Goal: Navigation & Orientation: Find specific page/section

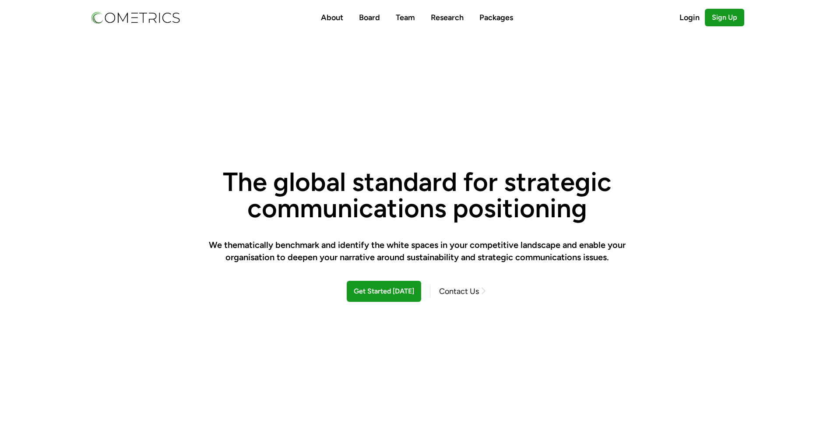
click at [421, 180] on h1 "The global standard for strategic communications positioning" at bounding box center [416, 194] width 417 height 53
click at [462, 293] on link "Contact Us" at bounding box center [458, 291] width 57 height 12
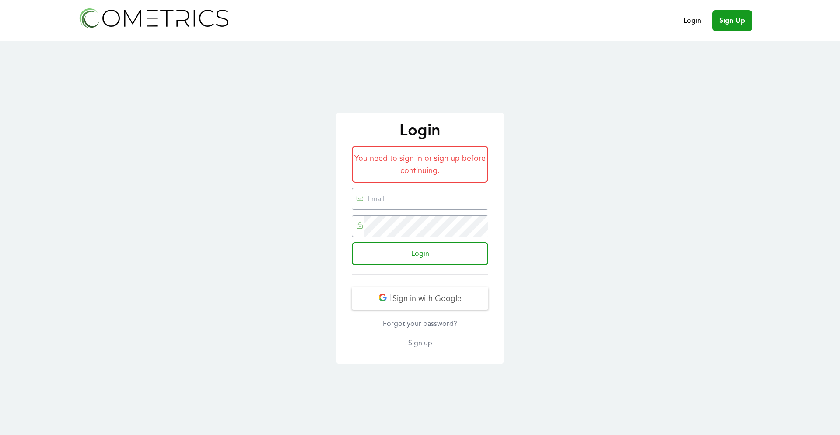
click at [660, 384] on div "Login You need to sign in or sign up before continuing. Login Sign in with Goog…" at bounding box center [420, 237] width 840 height 393
click at [438, 298] on button "Sign in with Google" at bounding box center [420, 298] width 137 height 23
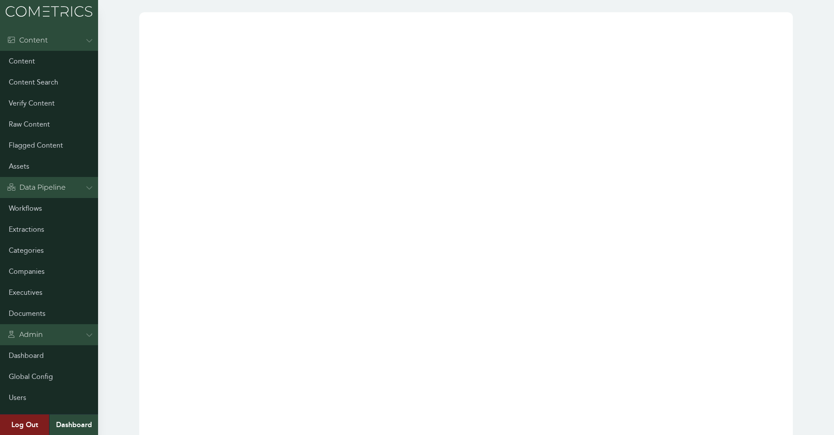
scroll to position [460, 0]
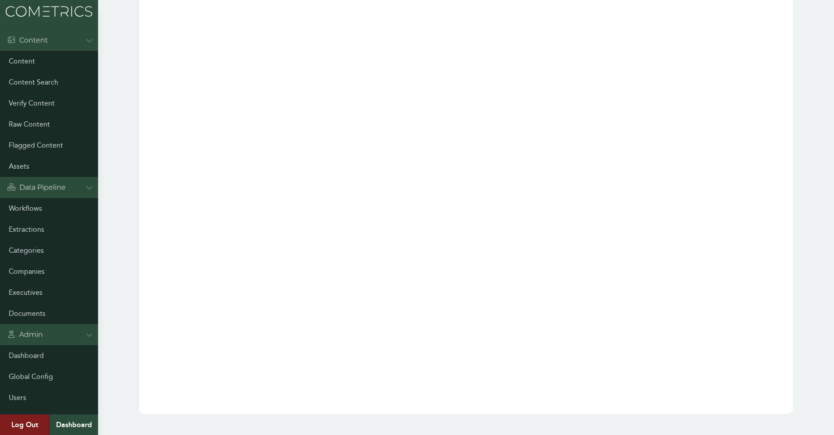
drag, startPoint x: 807, startPoint y: 197, endPoint x: 804, endPoint y: 389, distance: 192.6
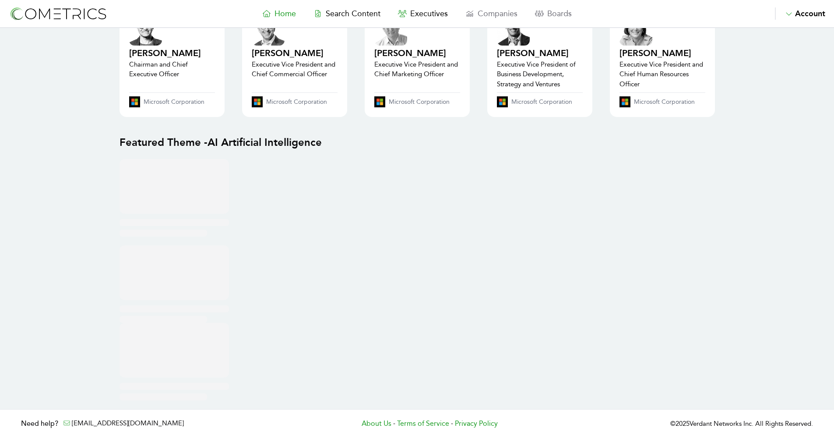
drag, startPoint x: 777, startPoint y: 155, endPoint x: 765, endPoint y: 367, distance: 211.7
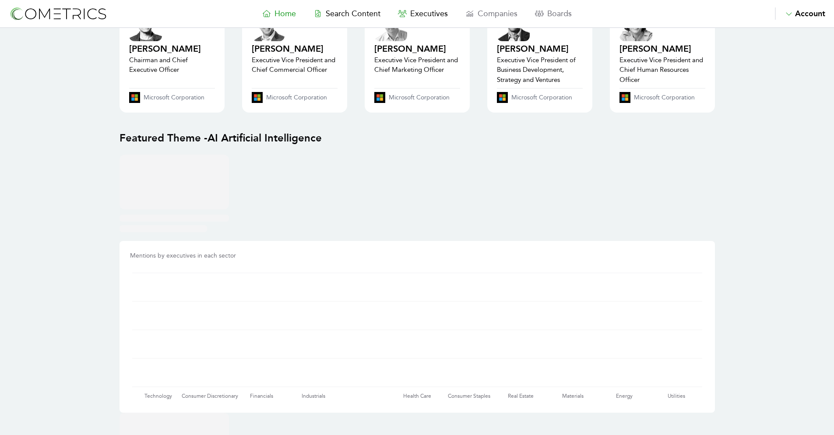
drag, startPoint x: 729, startPoint y: 424, endPoint x: 714, endPoint y: 434, distance: 18.6
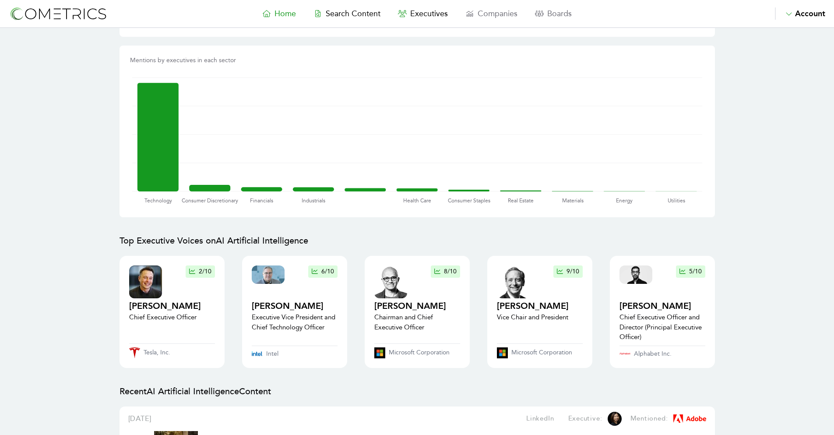
scroll to position [1013, 0]
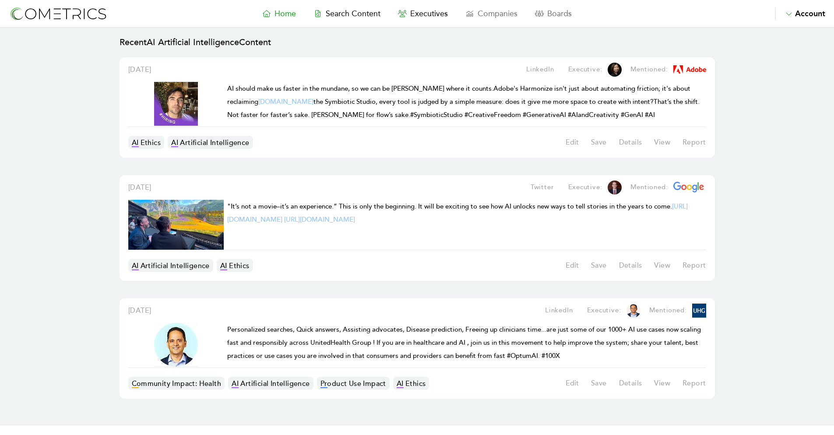
drag, startPoint x: 783, startPoint y: 79, endPoint x: 769, endPoint y: 284, distance: 205.3
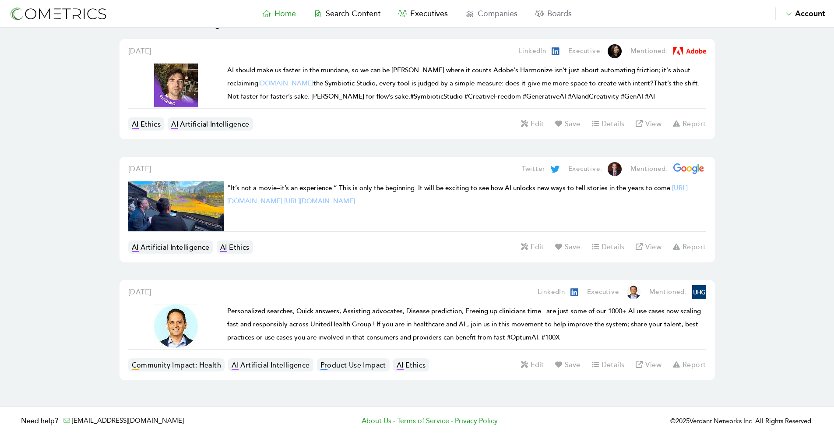
drag, startPoint x: 778, startPoint y: 160, endPoint x: 781, endPoint y: 245, distance: 85.4
drag, startPoint x: 822, startPoint y: 418, endPoint x: 537, endPoint y: 419, distance: 285.3
click at [639, 423] on footer "Need help? info@cometrics.io About Us - Terms of Service - Privacy Policy © 202…" at bounding box center [417, 420] width 834 height 28
click at [512, 13] on span "Companies" at bounding box center [497, 14] width 40 height 10
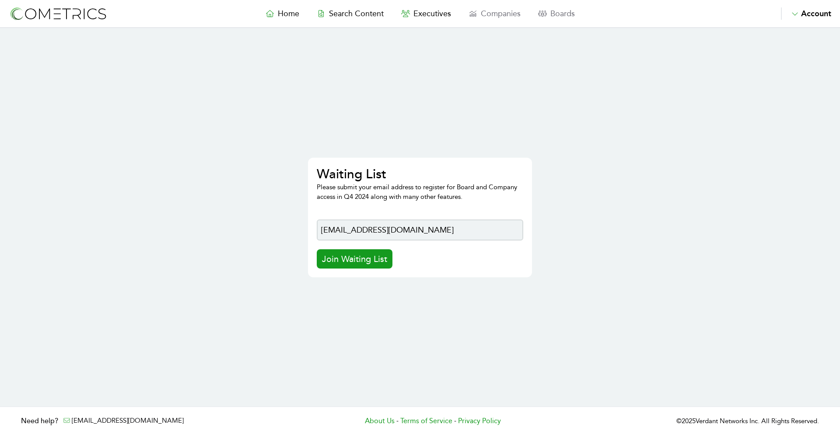
click at [52, 12] on img at bounding box center [58, 14] width 98 height 16
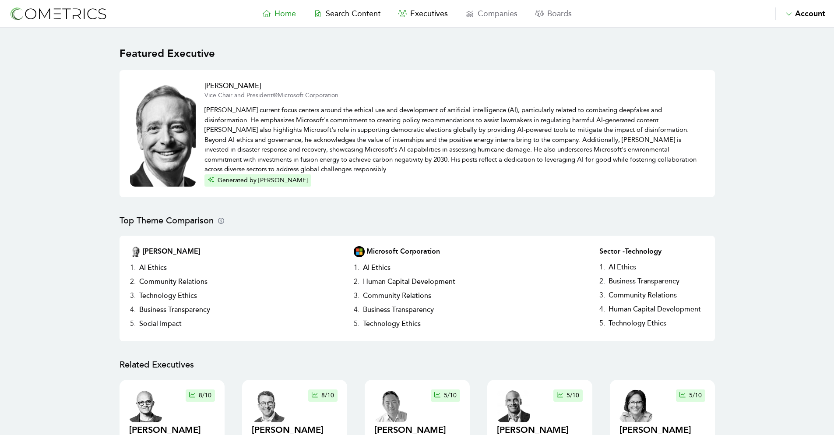
drag, startPoint x: 79, startPoint y: 18, endPoint x: 88, endPoint y: 62, distance: 45.1
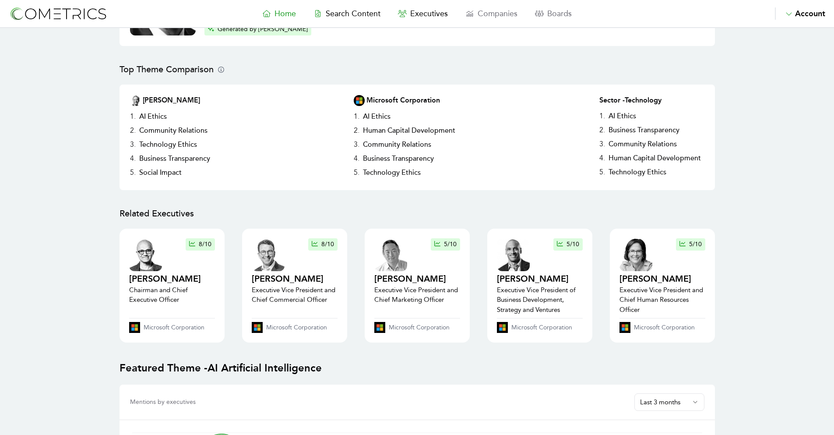
scroll to position [1031, 0]
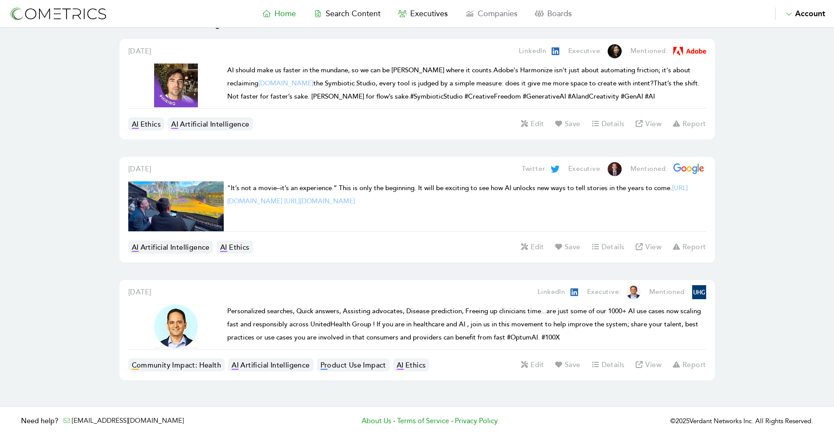
drag, startPoint x: 69, startPoint y: 140, endPoint x: 39, endPoint y: 327, distance: 188.9
click at [821, 19] on button "Account" at bounding box center [800, 13] width 50 height 12
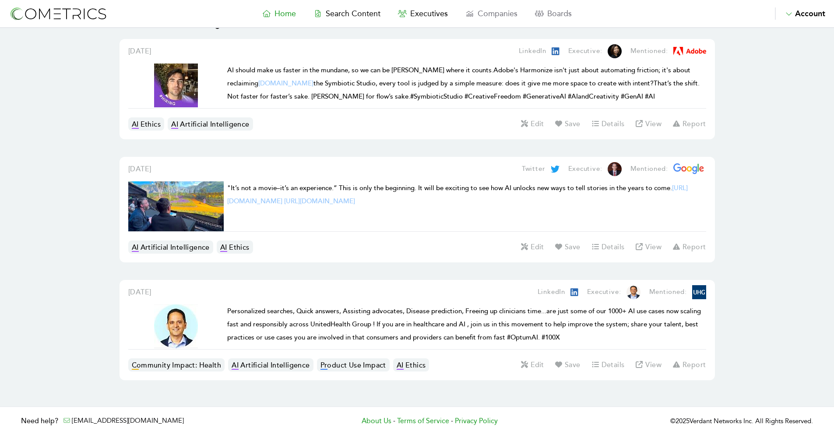
click at [42, 423] on h3 "Need help?" at bounding box center [39, 420] width 37 height 11
drag, startPoint x: 183, startPoint y: 424, endPoint x: 7, endPoint y: 416, distance: 177.0
click at [7, 416] on footer "Need help? info@cometrics.io About Us - Terms of Service - Privacy Policy © 202…" at bounding box center [417, 420] width 834 height 28
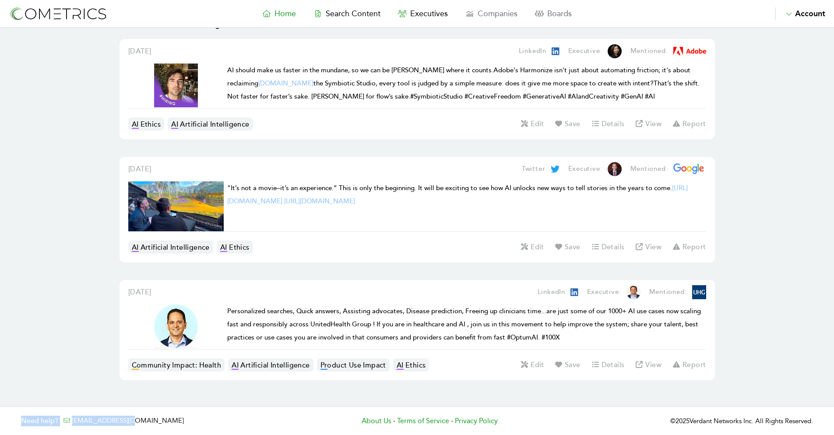
click at [52, 427] on footer "Need help? info@cometrics.io About Us - Terms of Service - Privacy Policy © 202…" at bounding box center [417, 420] width 834 height 28
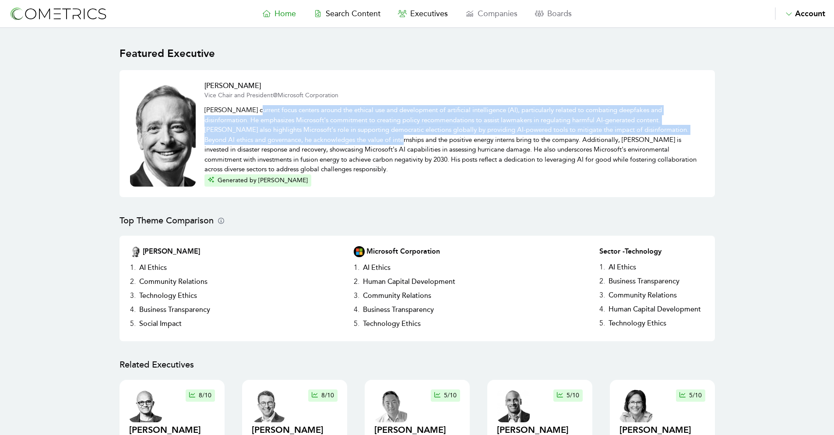
drag, startPoint x: 323, startPoint y: 142, endPoint x: 247, endPoint y: 107, distance: 83.8
click at [249, 108] on p "Brad Smith's current focus centers around the ethical use and development of ar…" at bounding box center [454, 137] width 500 height 74
click at [612, 127] on p "Brad Smith's current focus centers around the ethical use and development of ar…" at bounding box center [454, 137] width 500 height 74
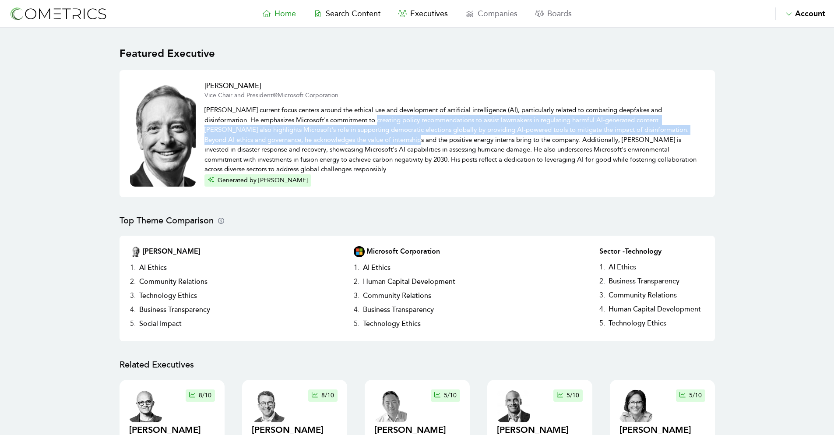
drag, startPoint x: 335, startPoint y: 124, endPoint x: 402, endPoint y: 123, distance: 67.0
click at [360, 134] on p "Brad Smith's current focus centers around the ethical use and development of ar…" at bounding box center [454, 137] width 500 height 74
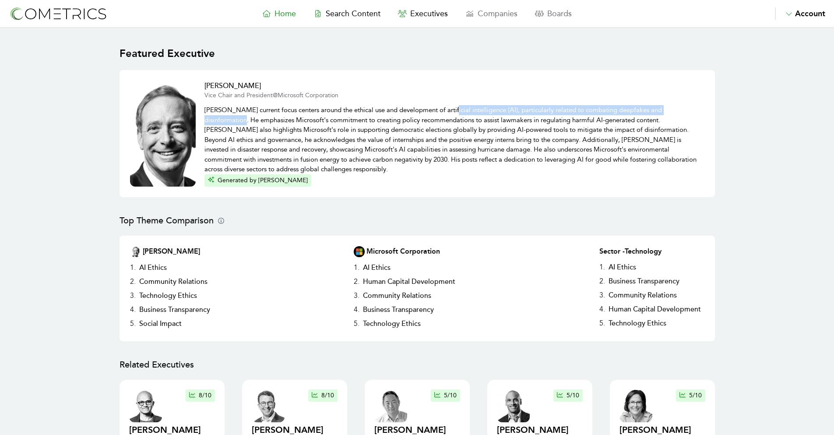
drag, startPoint x: 456, startPoint y: 107, endPoint x: 710, endPoint y: 111, distance: 253.8
click at [710, 111] on div "Brad Smith Vice Chair and President @ Microsoft Corporation Generated by CLAIR" at bounding box center [416, 133] width 595 height 127
drag, startPoint x: 710, startPoint y: 111, endPoint x: 203, endPoint y: 110, distance: 507.2
click at [203, 110] on div "Brad Smith Vice Chair and President @ Microsoft Corporation Generated by CLAIR" at bounding box center [416, 133] width 595 height 127
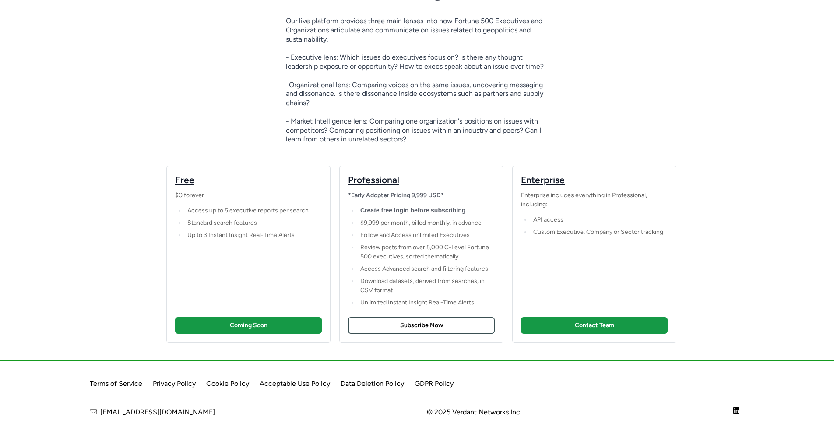
scroll to position [82, 0]
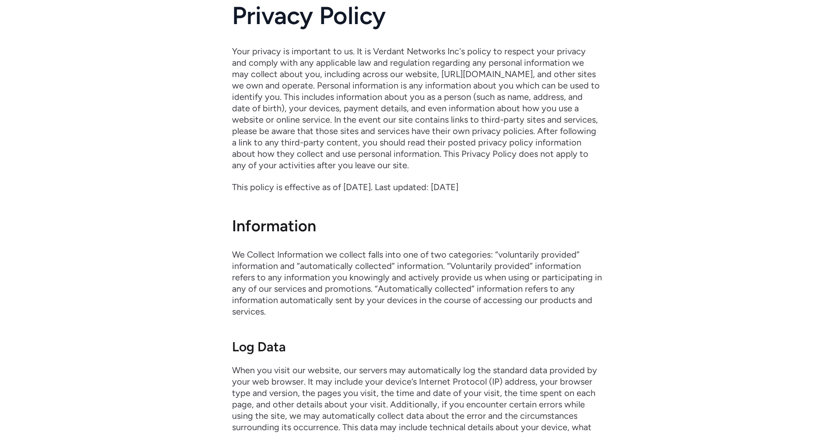
scroll to position [63, 0]
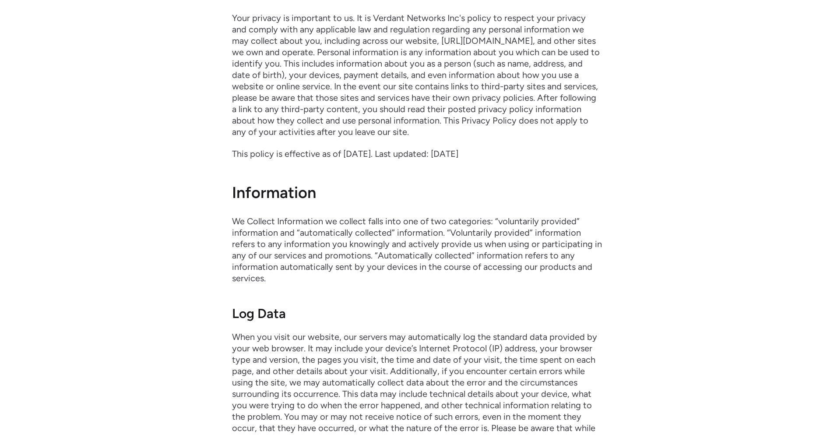
drag, startPoint x: 417, startPoint y: 142, endPoint x: 420, endPoint y: 161, distance: 19.9
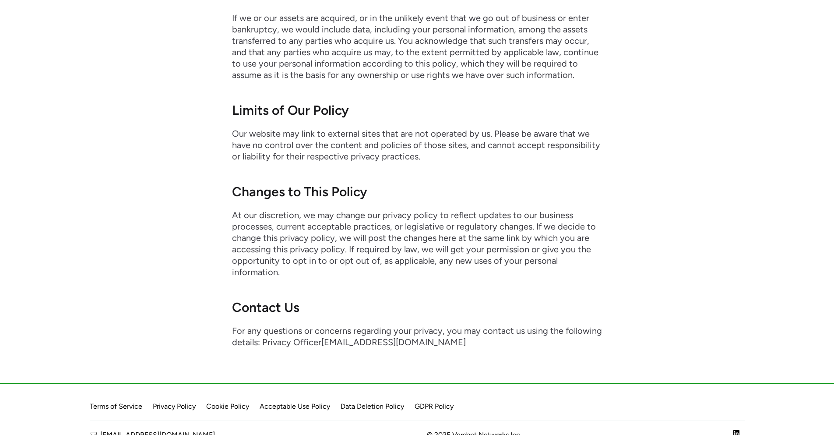
scroll to position [0, 0]
